Goal: Information Seeking & Learning: Learn about a topic

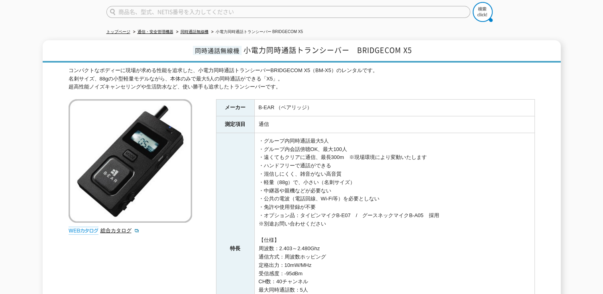
scroll to position [24, 0]
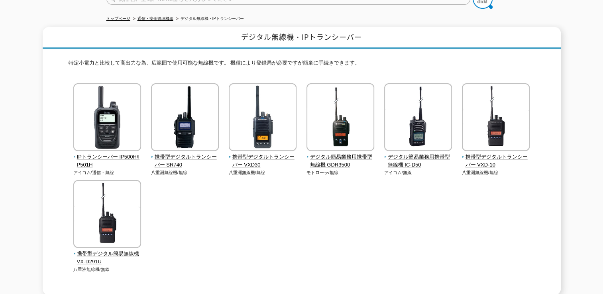
scroll to position [155, 0]
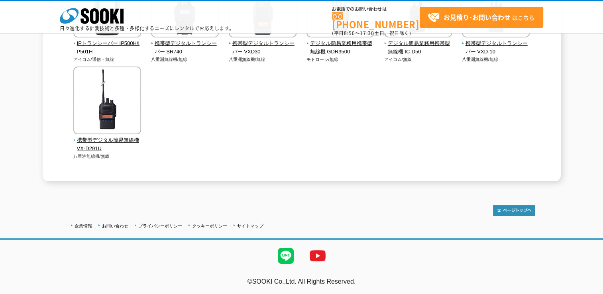
drag, startPoint x: 191, startPoint y: 145, endPoint x: 188, endPoint y: 149, distance: 5.1
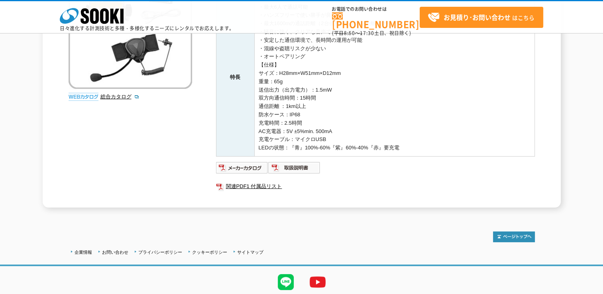
scroll to position [159, 0]
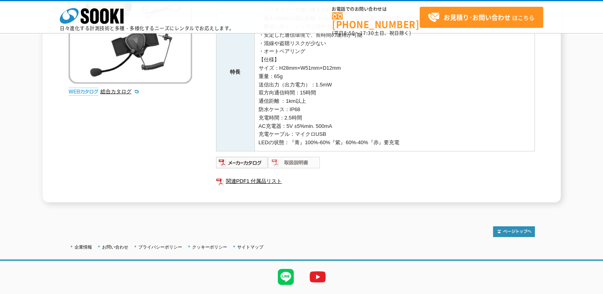
click at [274, 161] on img at bounding box center [294, 162] width 52 height 13
